Goal: Share content: Share content

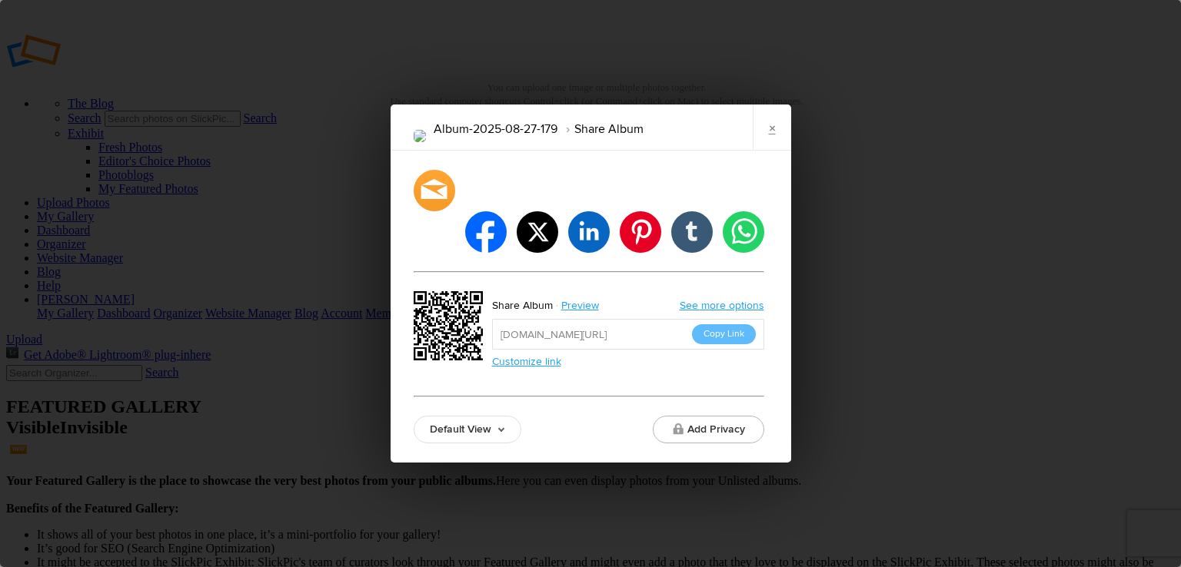
click at [501, 319] on input "[URL][DOMAIN_NAME]" at bounding box center [628, 334] width 272 height 31
click at [513, 320] on input "[URL][DOMAIN_NAME]" at bounding box center [628, 334] width 272 height 31
click at [513, 321] on input "[URL][DOMAIN_NAME]" at bounding box center [628, 334] width 272 height 31
drag, startPoint x: 498, startPoint y: 311, endPoint x: 716, endPoint y: 315, distance: 218.3
click at [722, 319] on div "[URL][DOMAIN_NAME] Copy Link Customize link" at bounding box center [628, 334] width 272 height 31
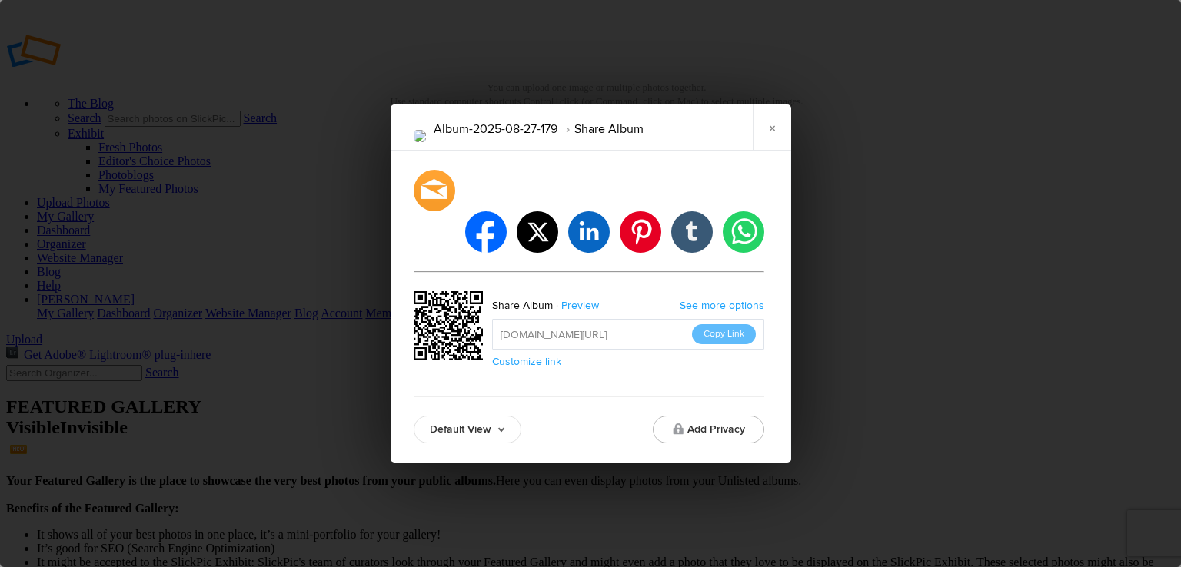
click at [772, 151] on link "×" at bounding box center [772, 128] width 38 height 46
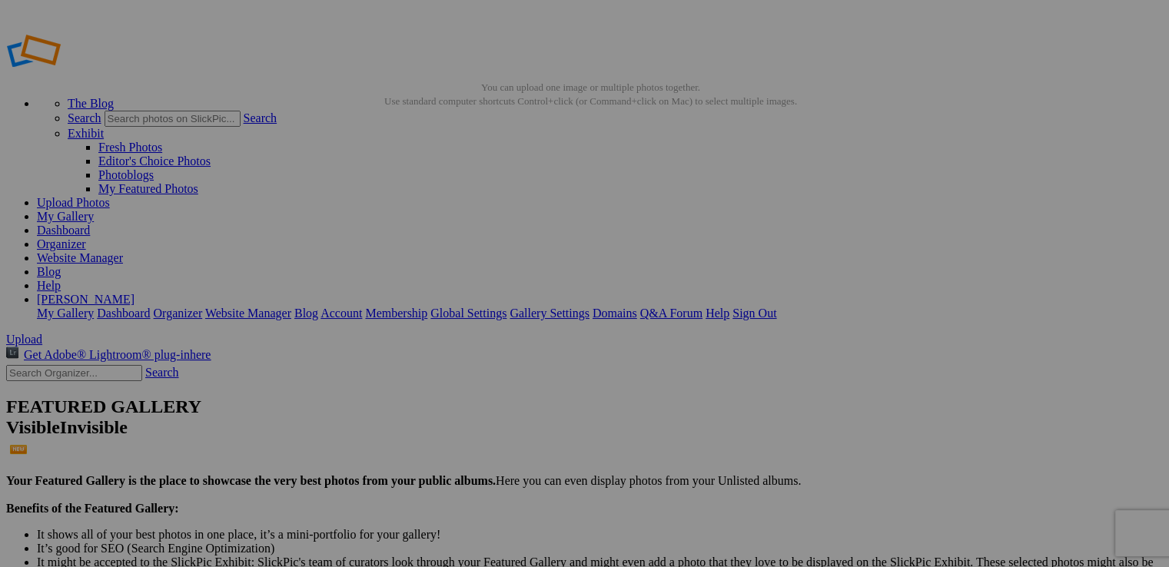
click at [94, 210] on link "My Gallery" at bounding box center [65, 216] width 57 height 13
